Goal: Contribute content: Share content

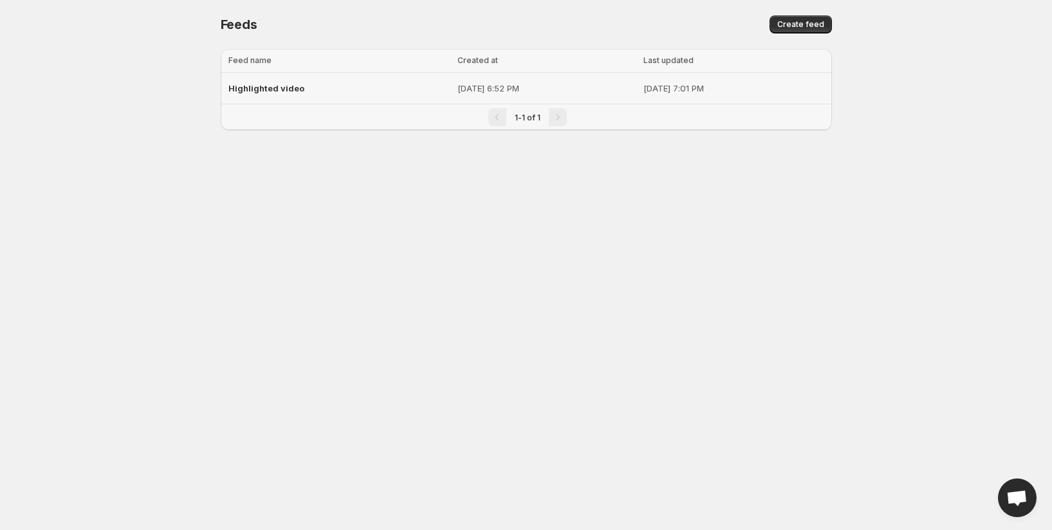
click at [272, 87] on span "Highlighted video" at bounding box center [266, 88] width 76 height 10
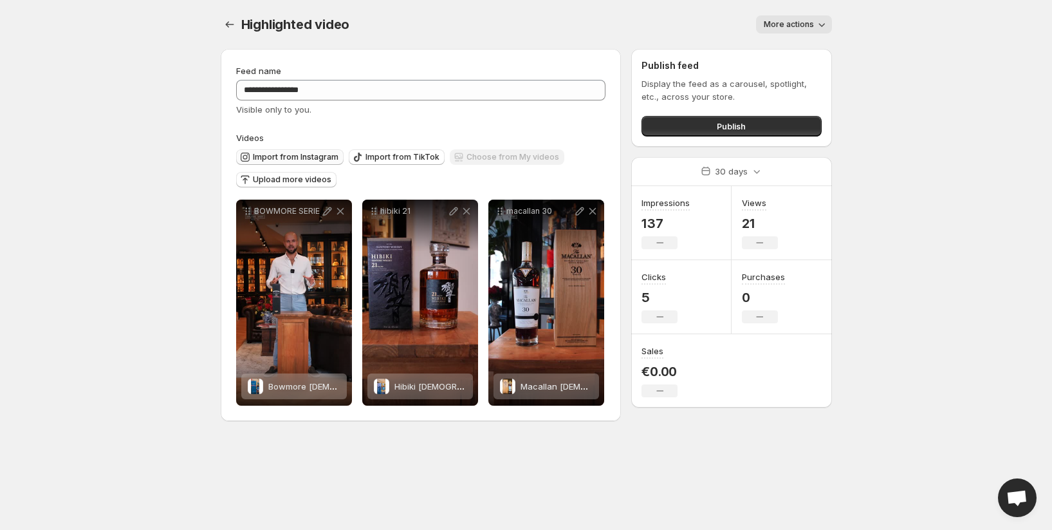
click at [327, 155] on span "Import from Instagram" at bounding box center [296, 157] width 86 height 10
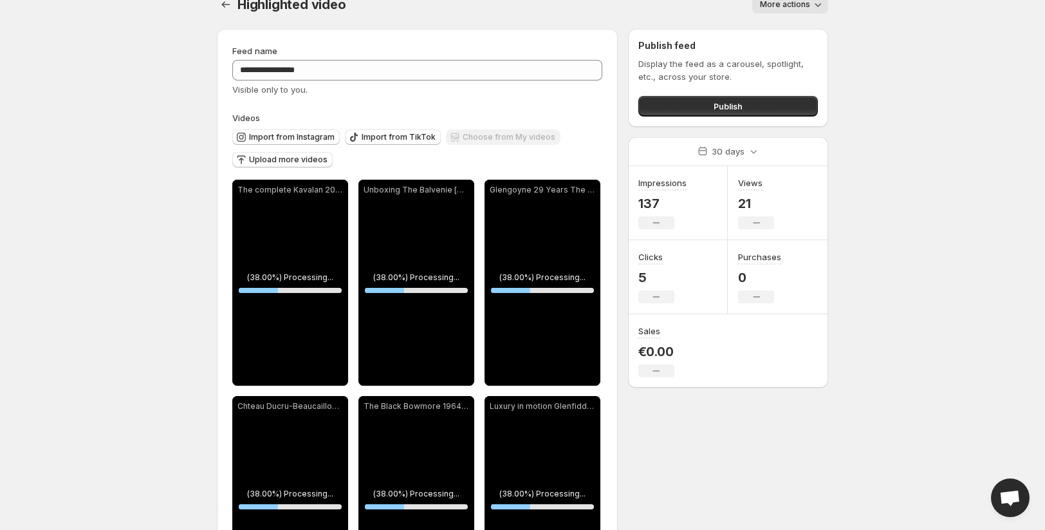
scroll to position [93, 0]
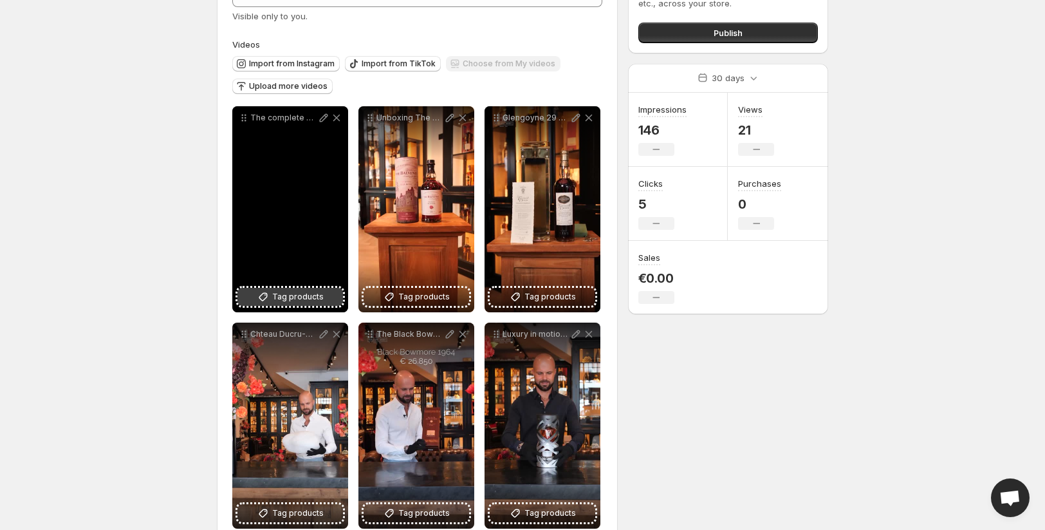
click at [292, 292] on span "Tag products" at bounding box center [297, 296] width 51 height 13
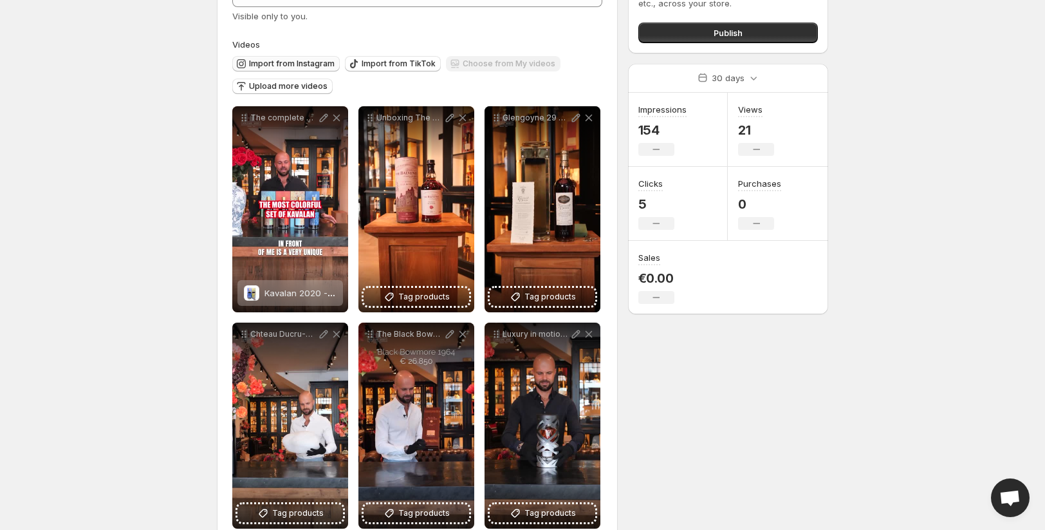
click at [290, 64] on span "Import from Instagram" at bounding box center [292, 64] width 86 height 10
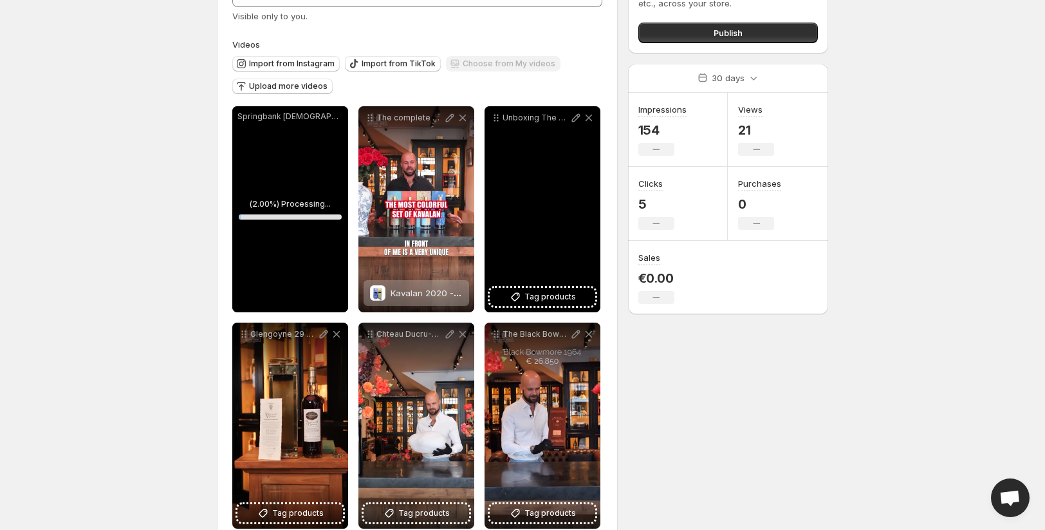
click at [301, 125] on div "Springbank [DEMOGRAPHIC_DATA] a rarity from [GEOGRAPHIC_DATA] From the heart of…" at bounding box center [290, 116] width 116 height 21
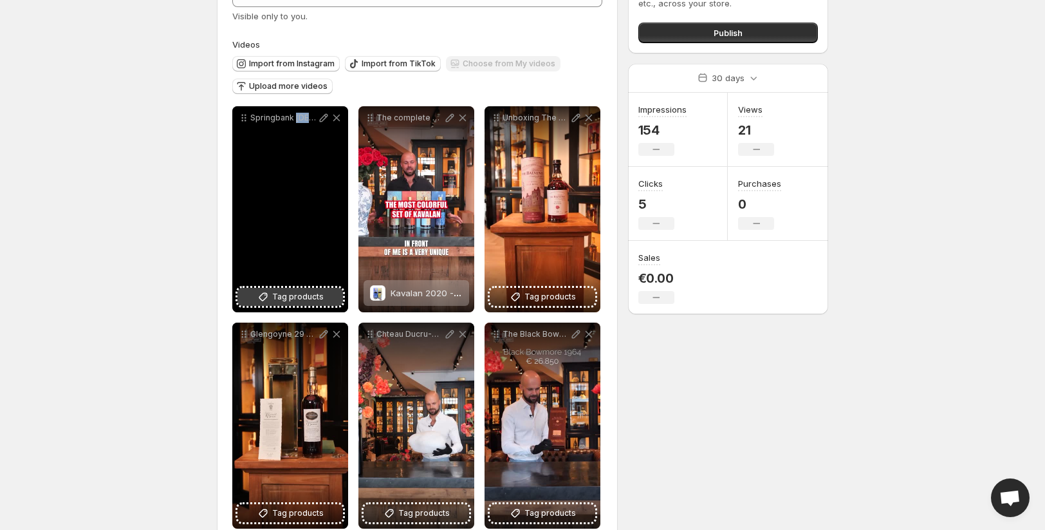
click at [295, 299] on span "Tag products" at bounding box center [297, 296] width 51 height 13
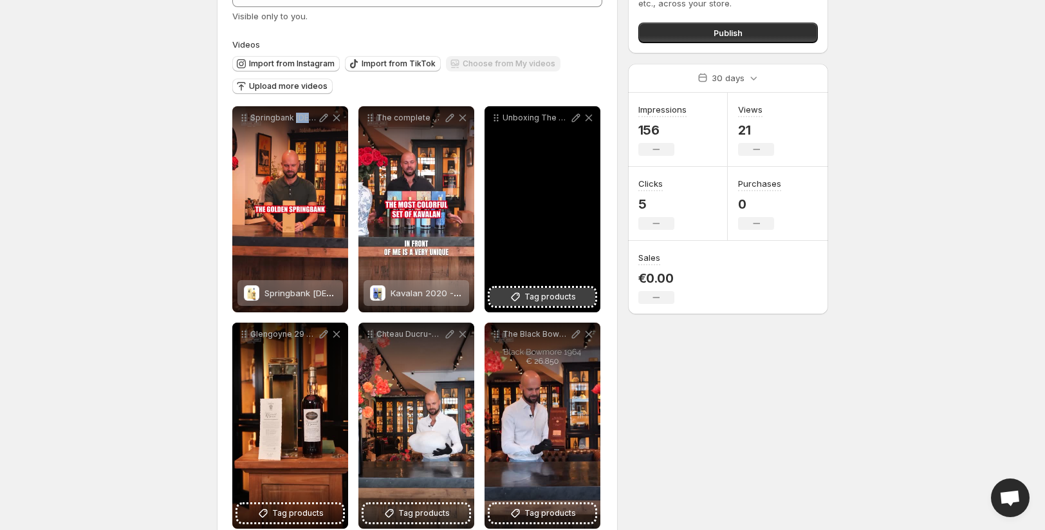
click at [526, 292] on span "Tag products" at bounding box center [549, 296] width 51 height 13
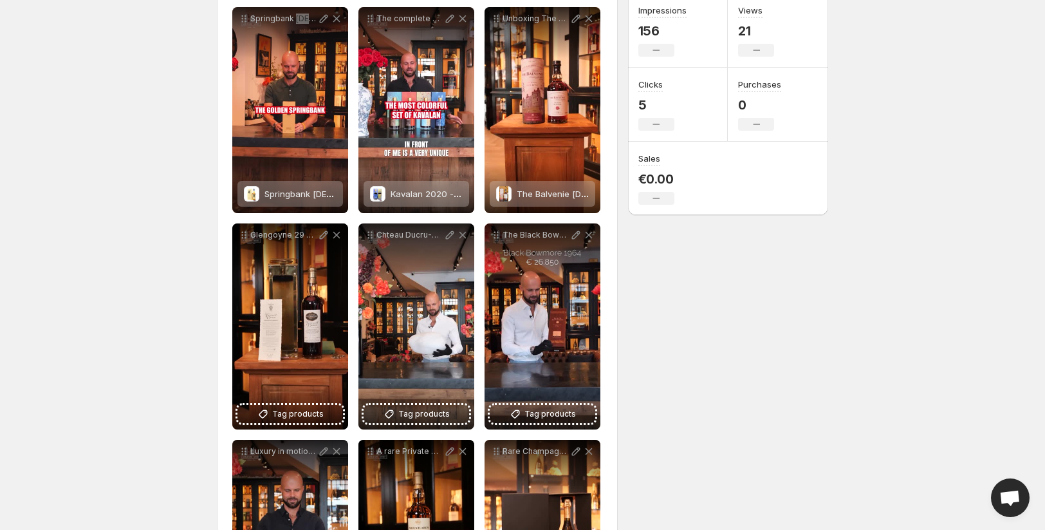
scroll to position [221, 0]
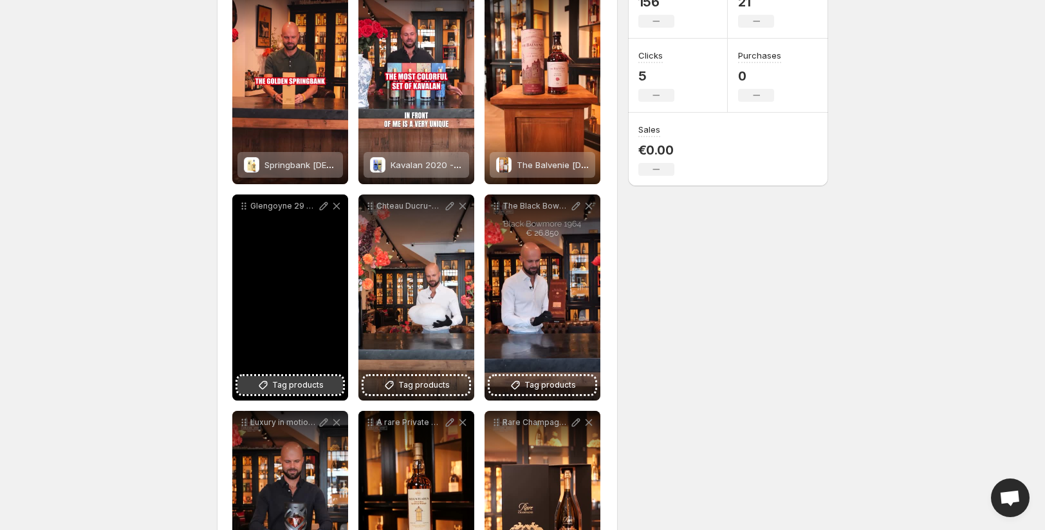
click at [302, 385] on span "Tag products" at bounding box center [297, 384] width 51 height 13
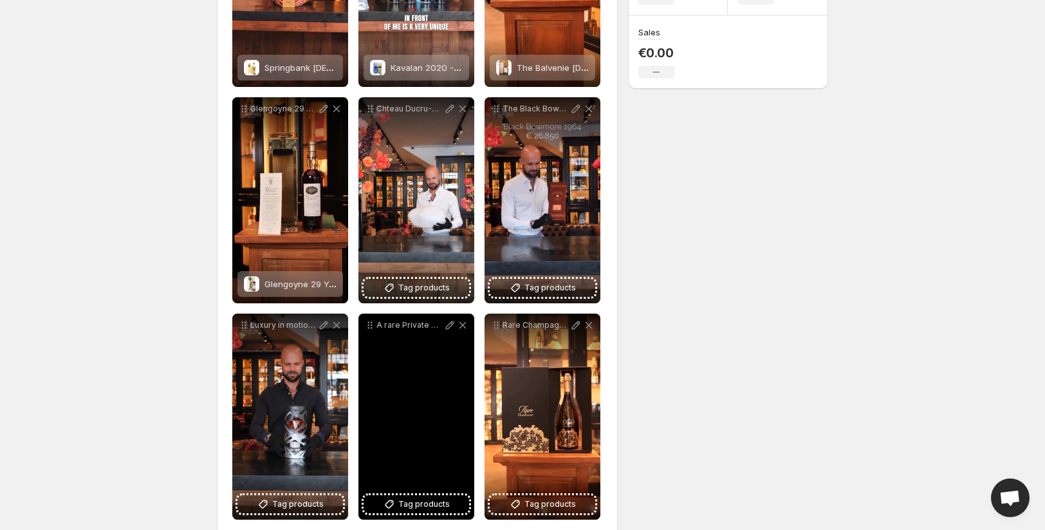
scroll to position [322, 0]
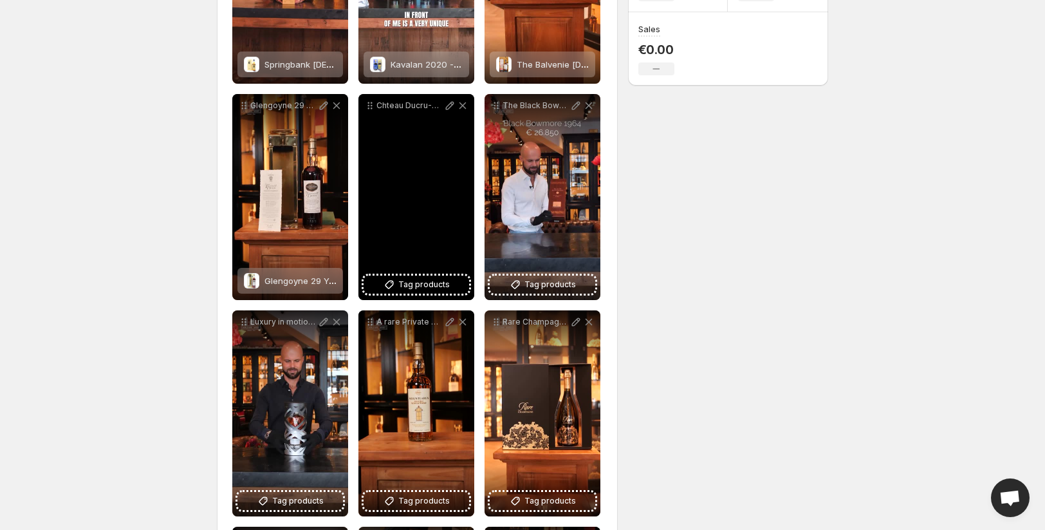
click at [398, 295] on div "Chteau Ducru-Beaucaillou 1982 Le Beau Caillou Alabaster Stone An extraordinary …" at bounding box center [416, 197] width 116 height 206
click at [398, 288] on button "Tag products" at bounding box center [417, 284] width 106 height 18
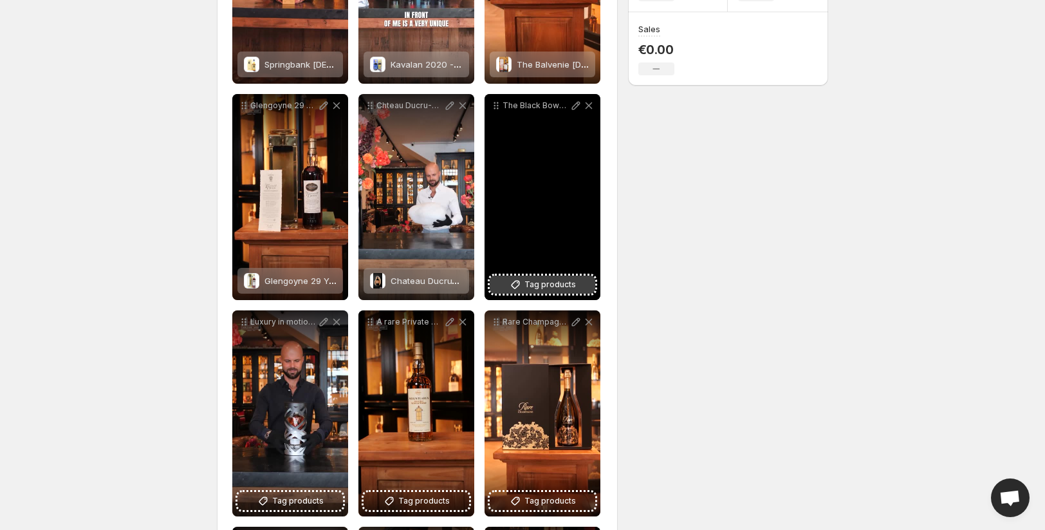
click at [514, 278] on icon at bounding box center [515, 284] width 13 height 13
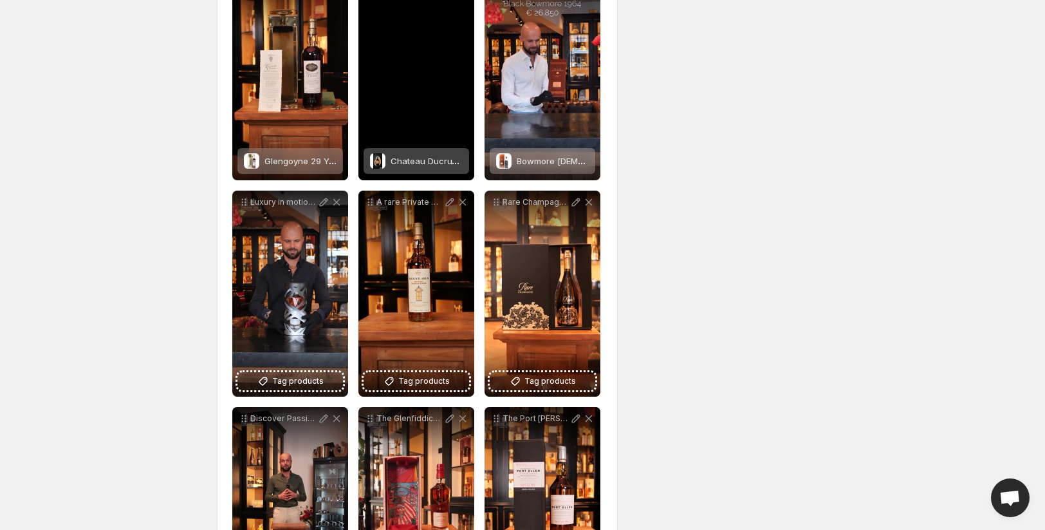
scroll to position [512, 0]
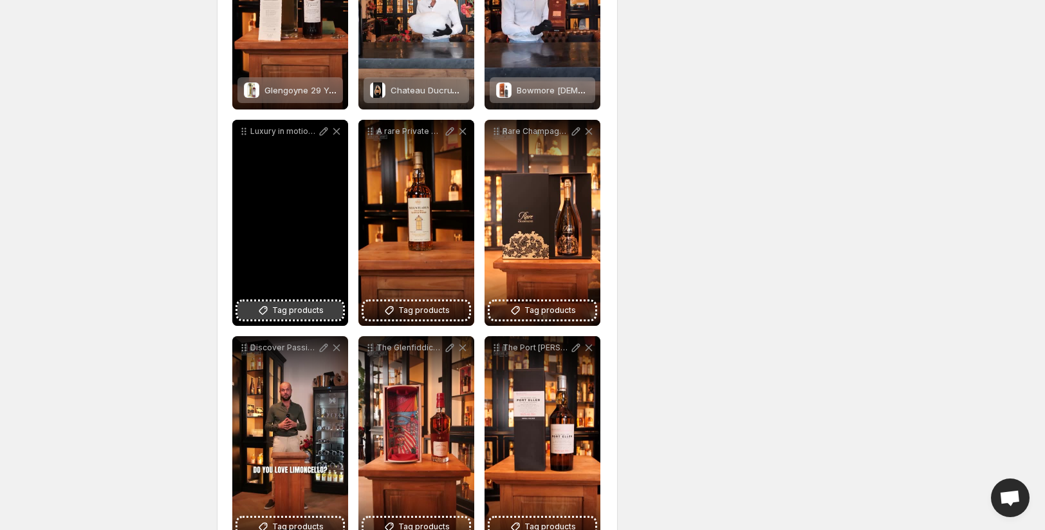
click at [300, 308] on span "Tag products" at bounding box center [297, 310] width 51 height 13
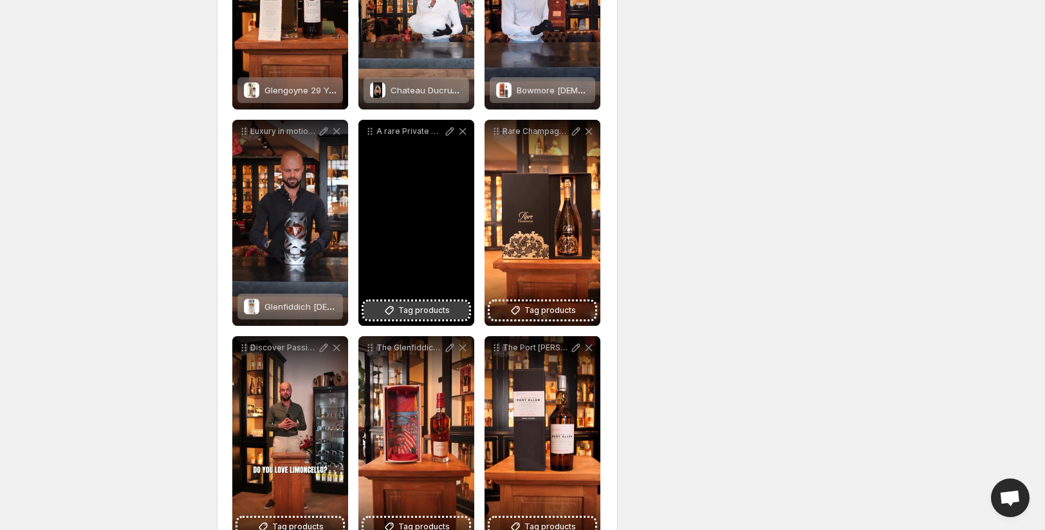
click at [445, 308] on span "Tag products" at bounding box center [423, 310] width 51 height 13
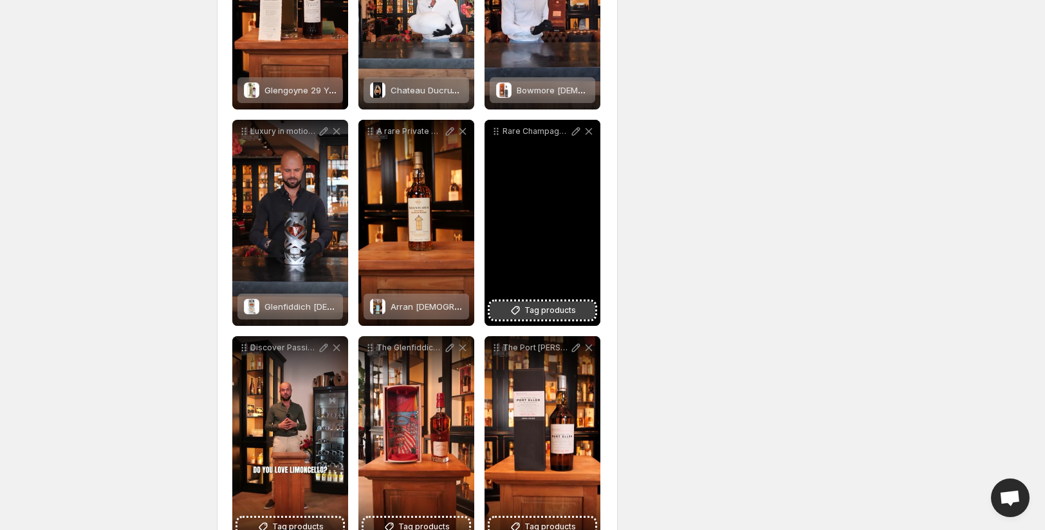
click at [553, 306] on span "Tag products" at bounding box center [549, 310] width 51 height 13
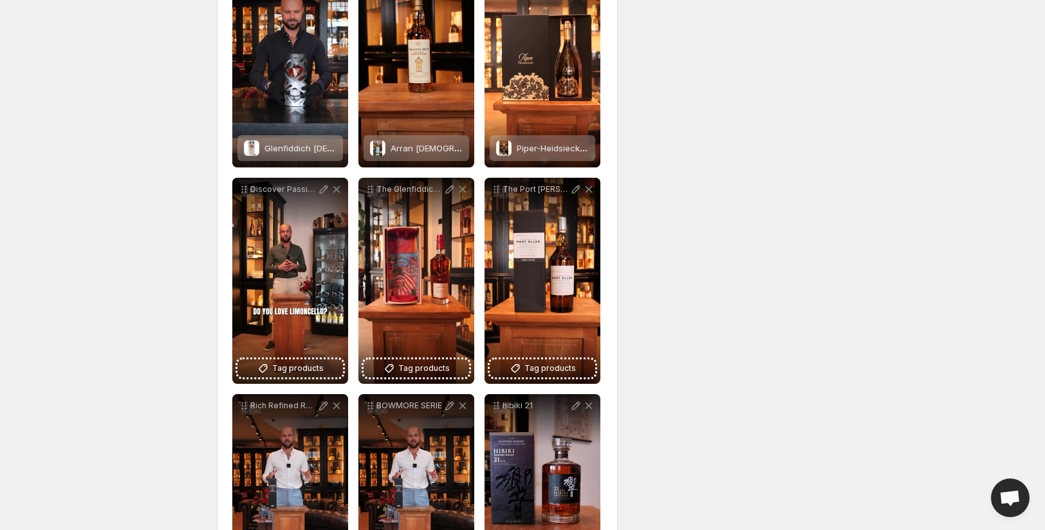
scroll to position [671, 0]
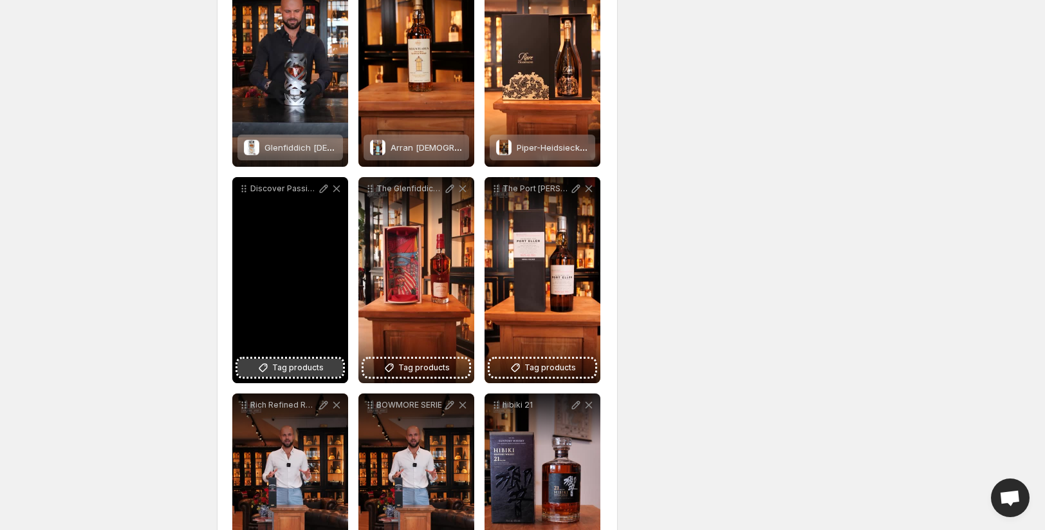
click at [295, 369] on span "Tag products" at bounding box center [297, 367] width 51 height 13
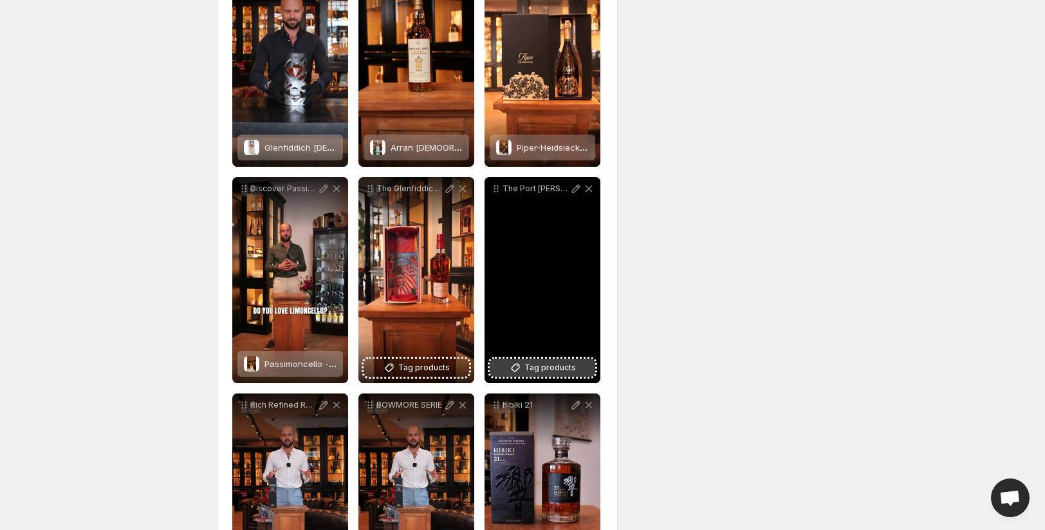
click at [539, 368] on span "Tag products" at bounding box center [549, 367] width 51 height 13
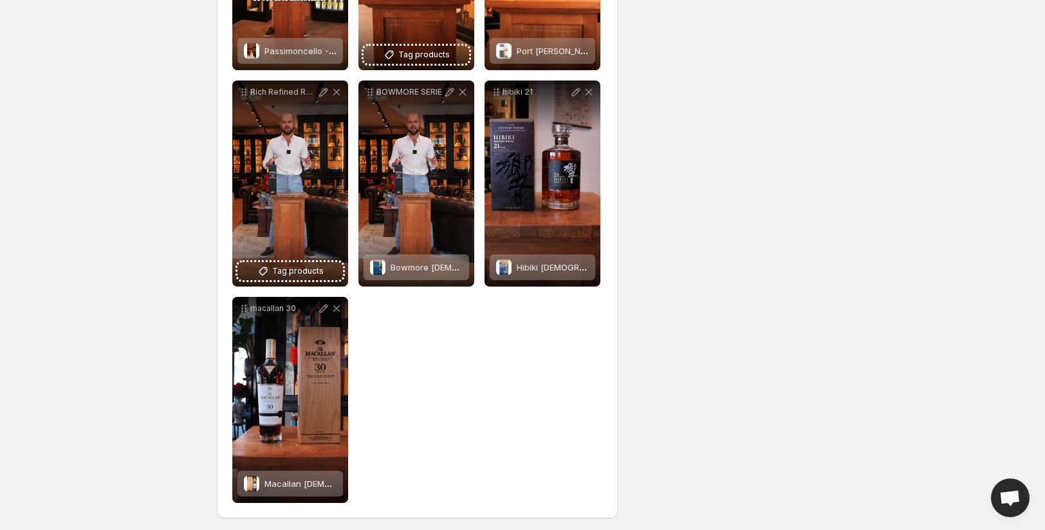
scroll to position [988, 0]
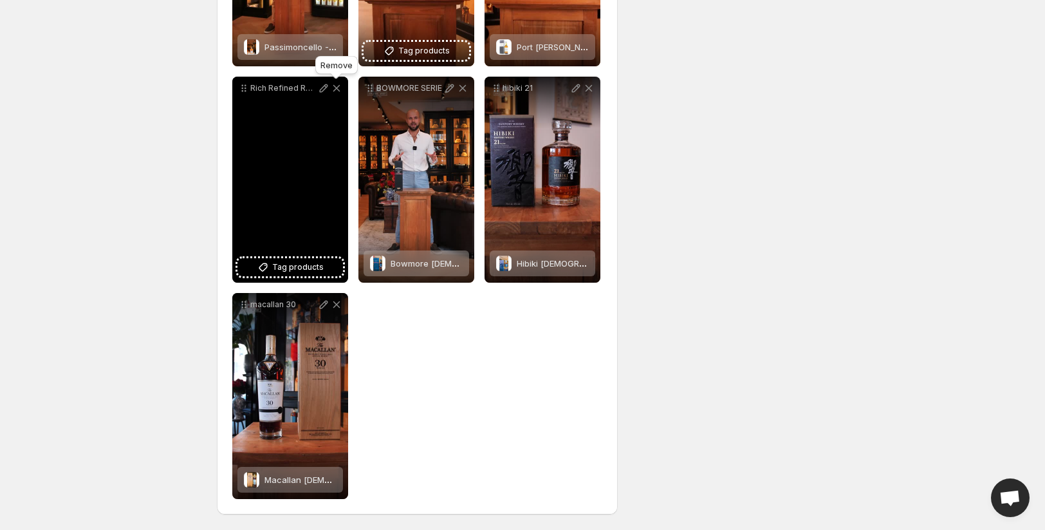
click at [337, 90] on icon at bounding box center [336, 88] width 13 height 13
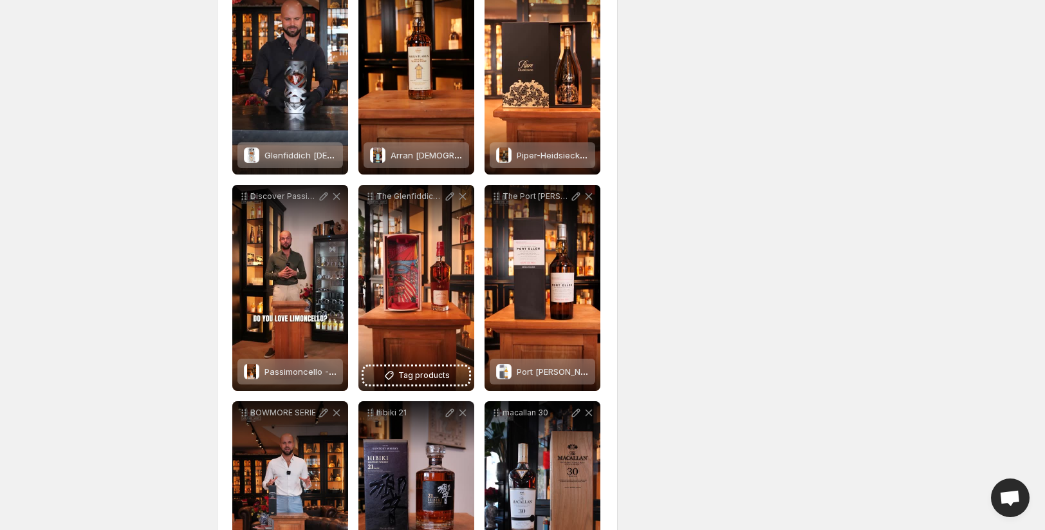
scroll to position [658, 0]
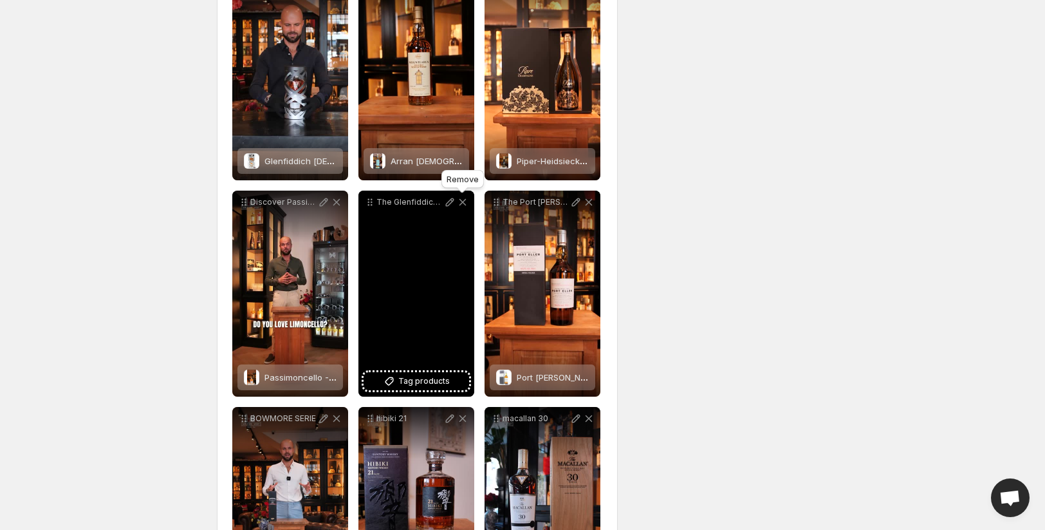
click at [467, 201] on icon at bounding box center [462, 202] width 13 height 13
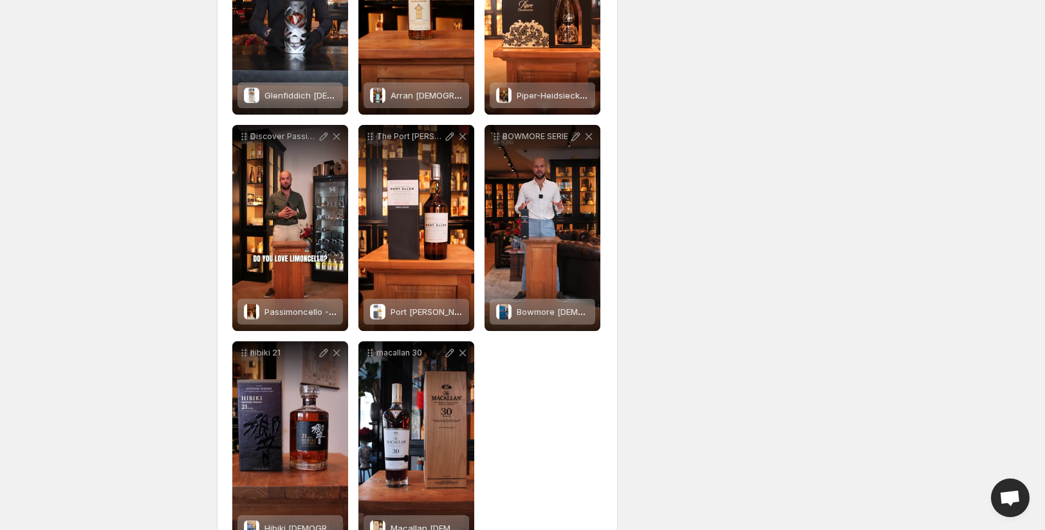
scroll to position [737, 0]
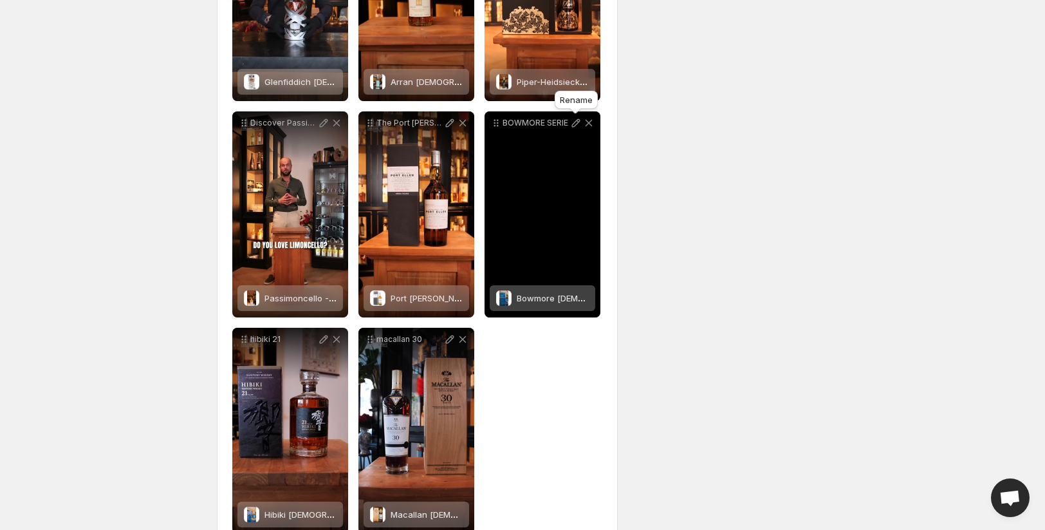
click at [575, 126] on icon at bounding box center [576, 122] width 13 height 13
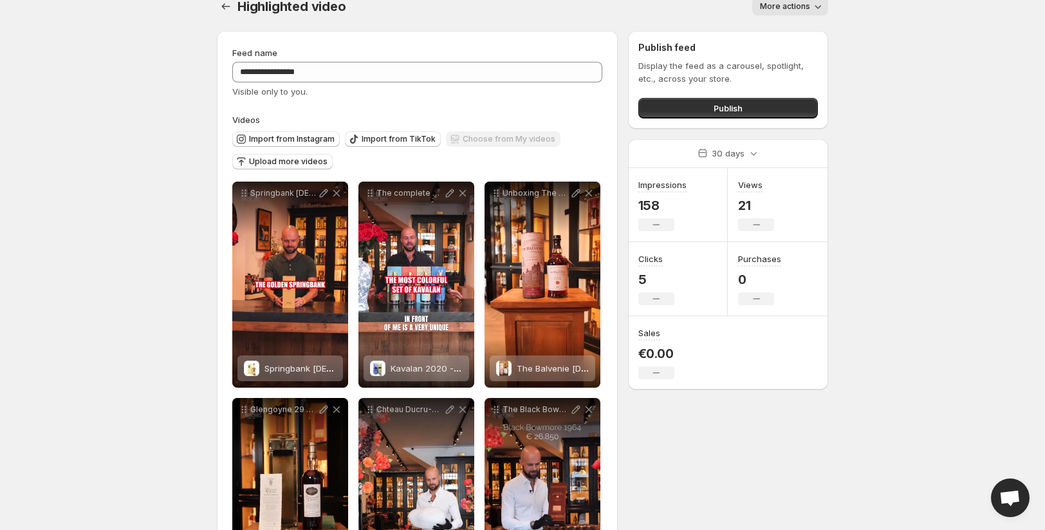
scroll to position [0, 0]
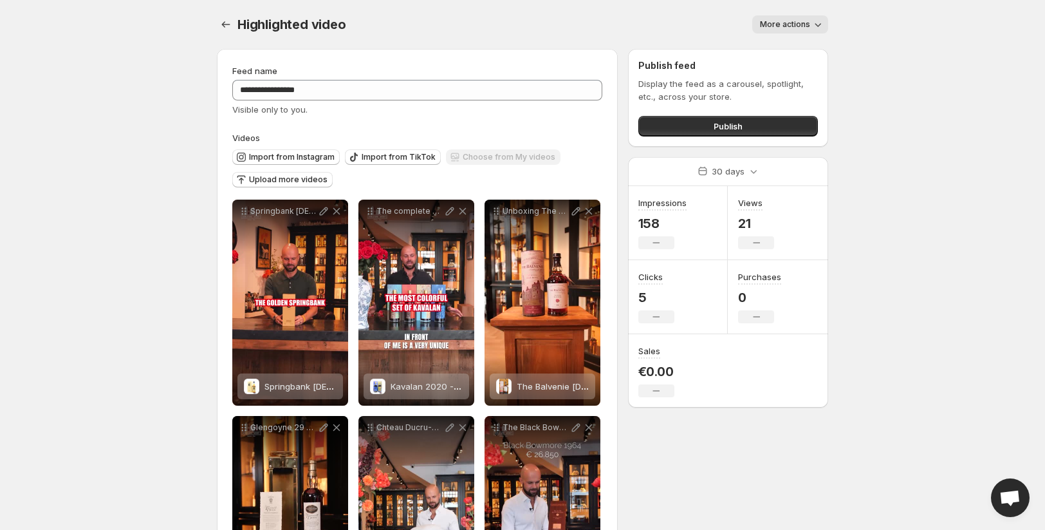
click at [454, 104] on div "Visible only to you." at bounding box center [417, 109] width 370 height 13
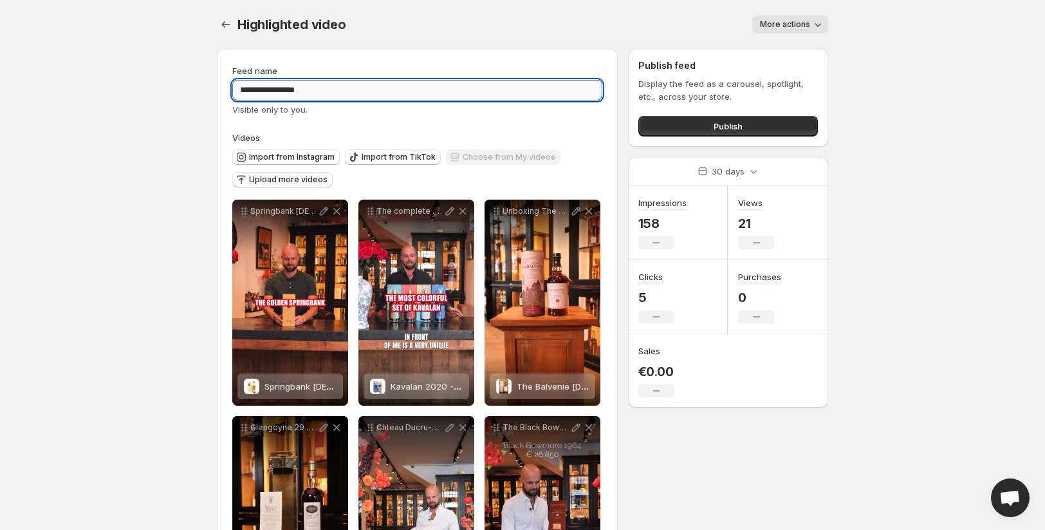
click at [452, 96] on input "**********" at bounding box center [417, 90] width 370 height 21
type input "**********"
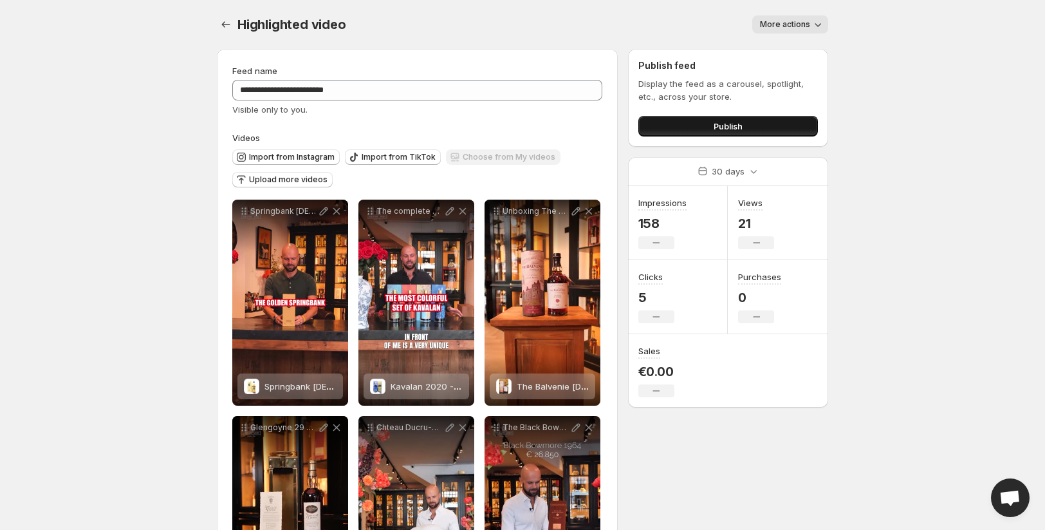
click at [671, 127] on button "Publish" at bounding box center [728, 126] width 180 height 21
click at [716, 133] on button "Publish" at bounding box center [728, 126] width 180 height 21
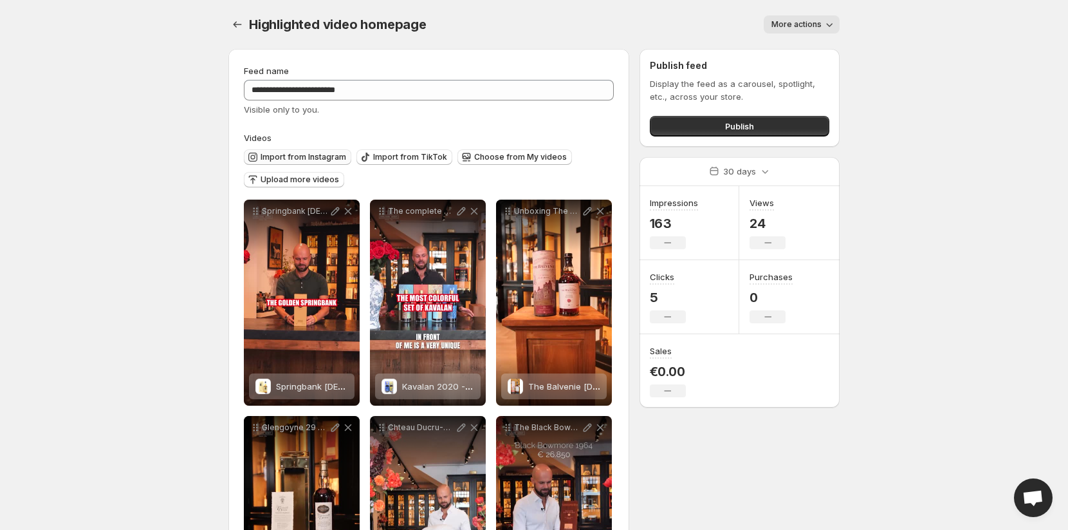
click at [289, 162] on span "Import from Instagram" at bounding box center [304, 157] width 86 height 10
click at [279, 160] on span "Import from Instagram" at bounding box center [304, 157] width 86 height 10
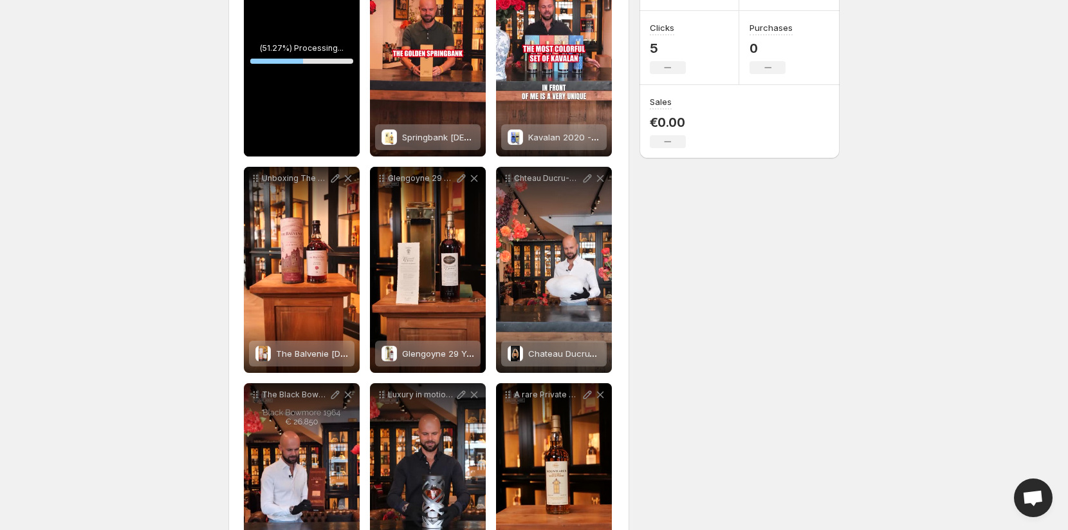
scroll to position [113, 0]
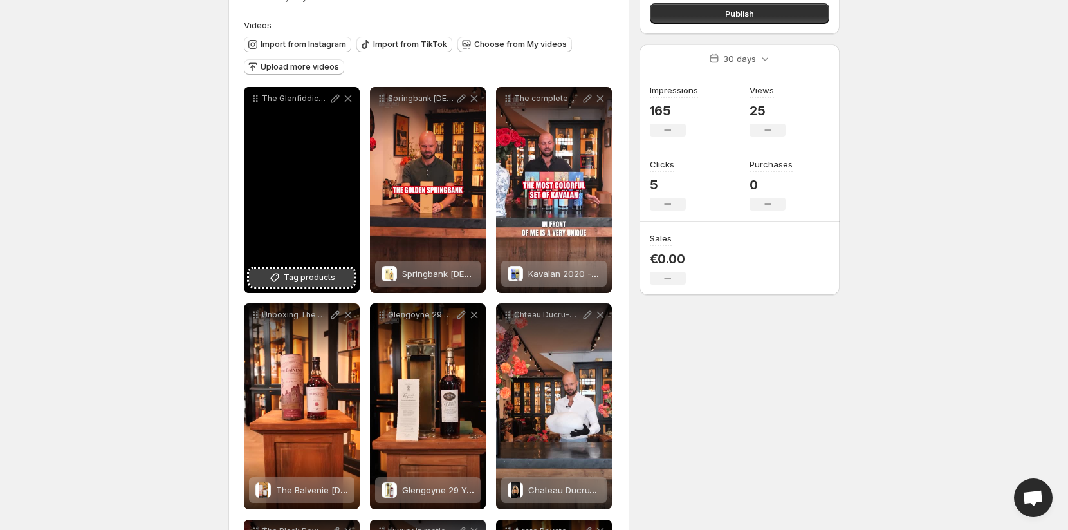
click at [326, 277] on span "Tag products" at bounding box center [309, 277] width 51 height 13
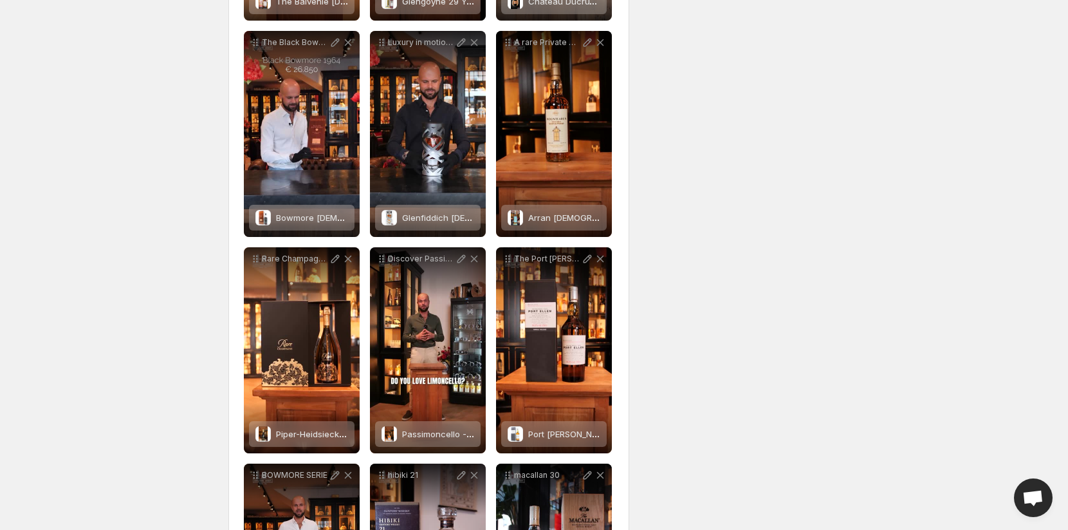
scroll to position [772, 0]
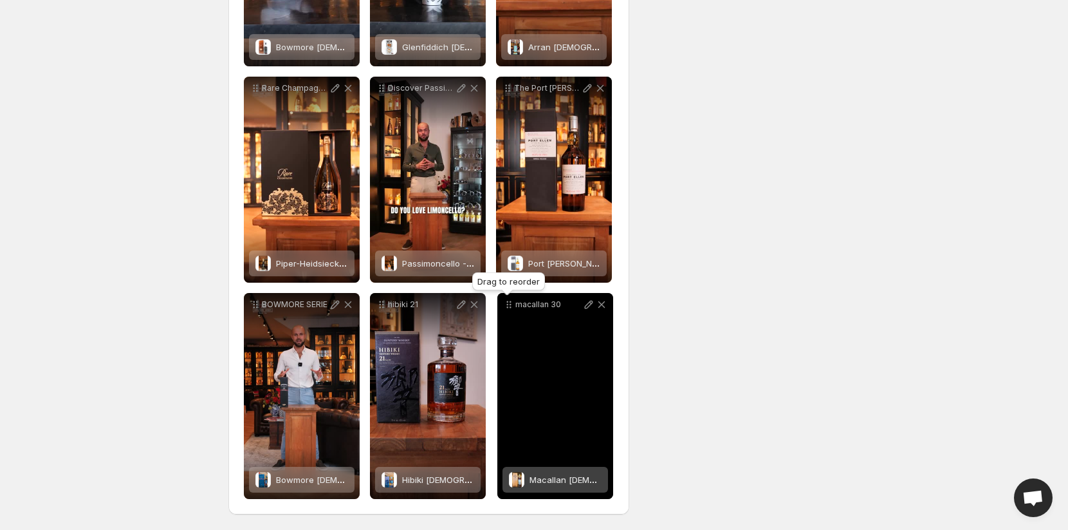
click at [506, 306] on icon at bounding box center [509, 304] width 13 height 13
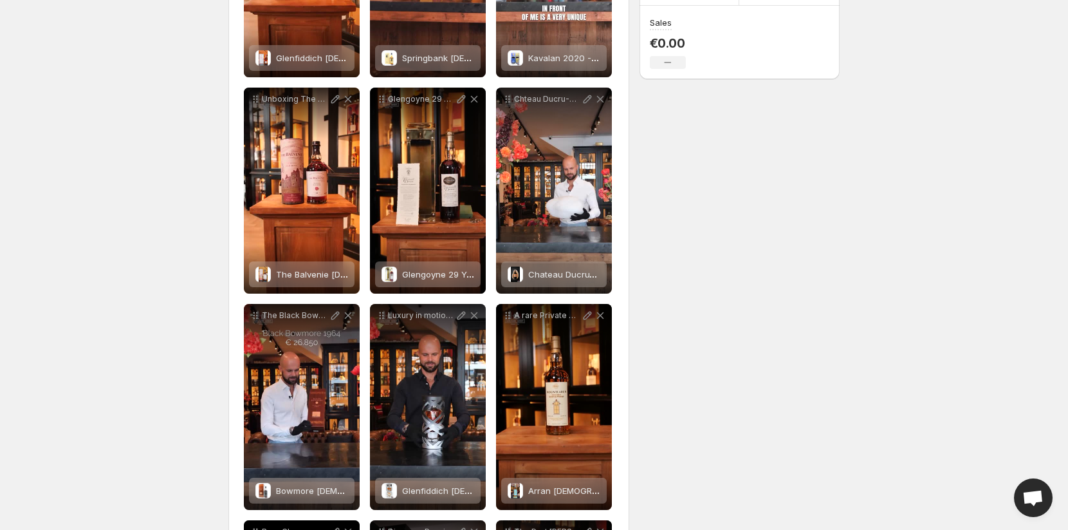
scroll to position [0, 0]
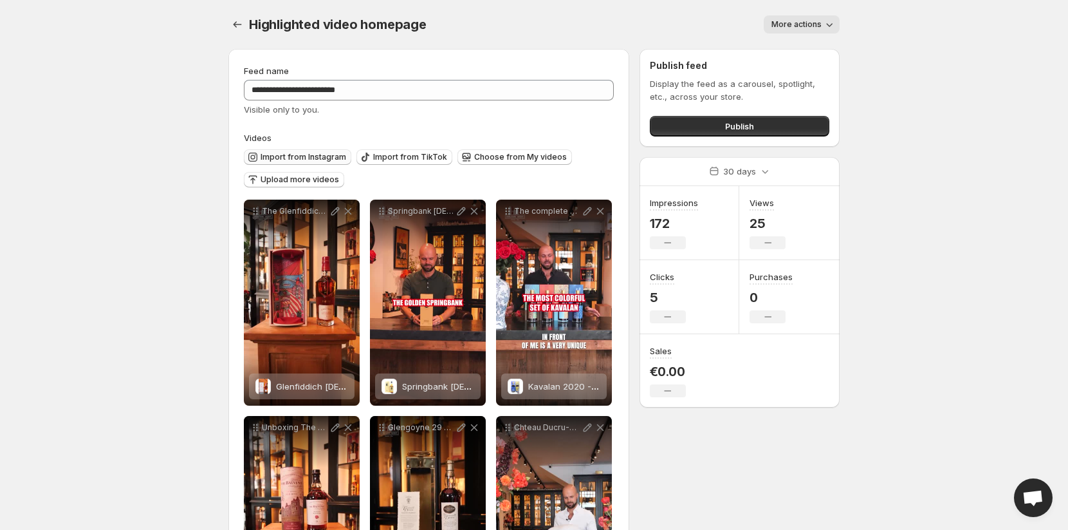
click at [258, 153] on icon "button" at bounding box center [252, 157] width 13 height 13
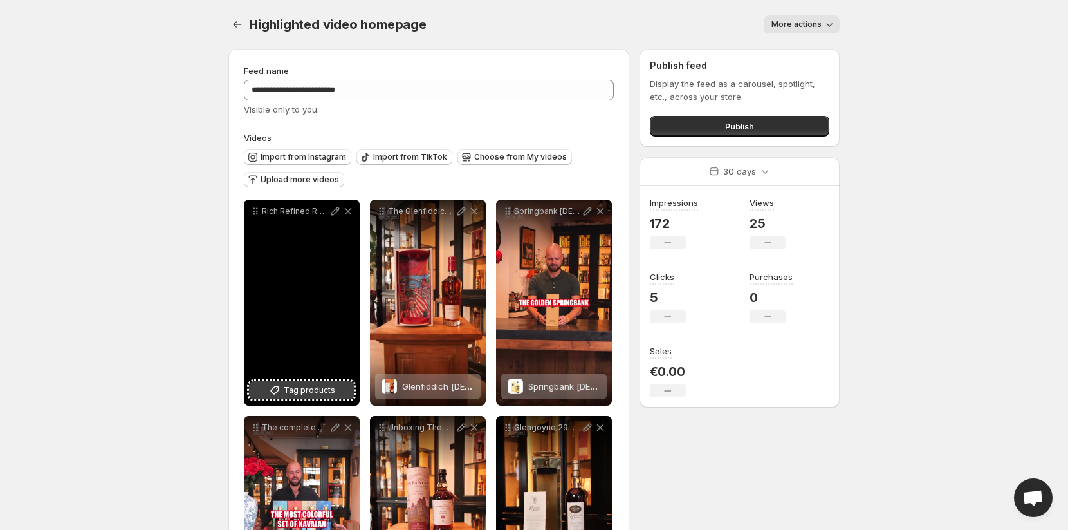
click at [295, 390] on span "Tag products" at bounding box center [309, 390] width 51 height 13
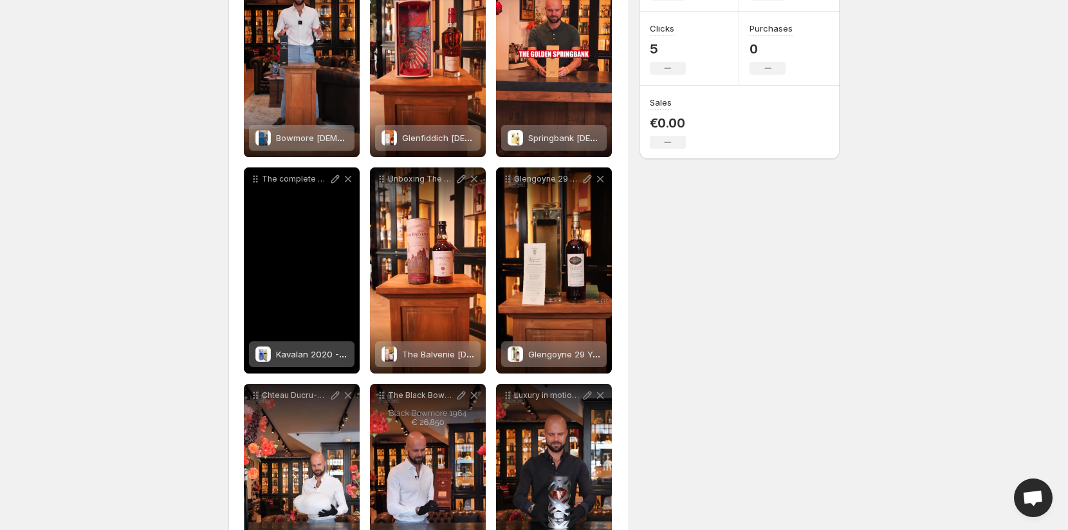
scroll to position [280, 0]
